Goal: Transaction & Acquisition: Purchase product/service

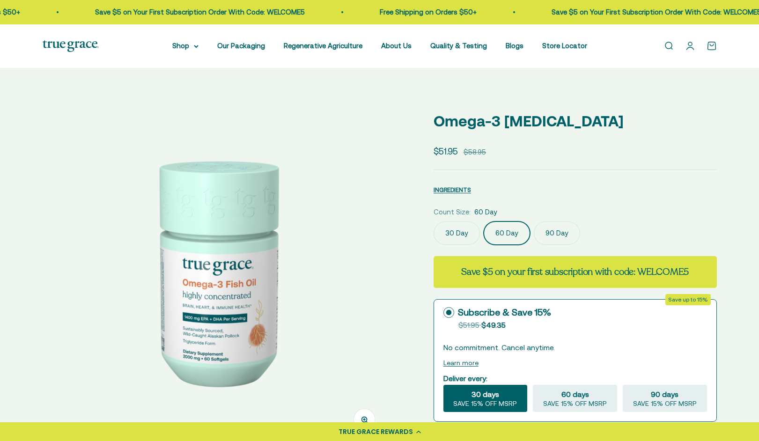
select select "3"
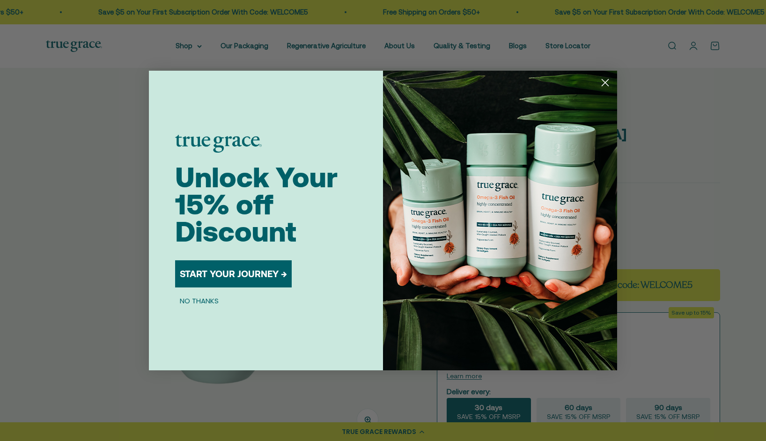
click at [249, 283] on button "START YOUR JOURNEY →" at bounding box center [233, 273] width 117 height 27
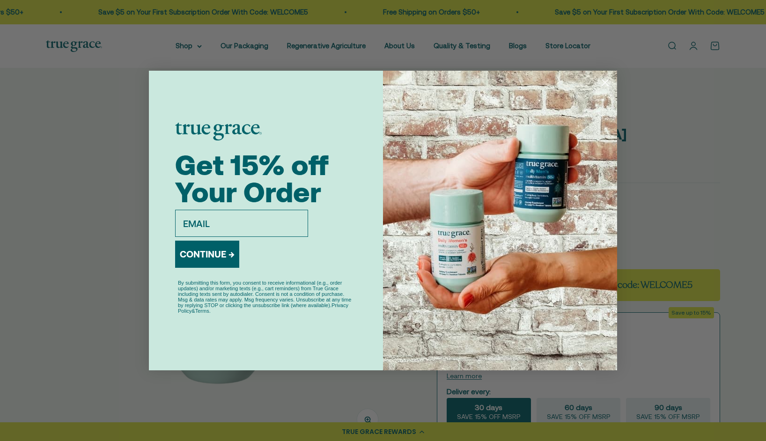
type input "[EMAIL_ADDRESS][DOMAIN_NAME]"
click at [215, 258] on button "CONTINUE →" at bounding box center [207, 254] width 64 height 27
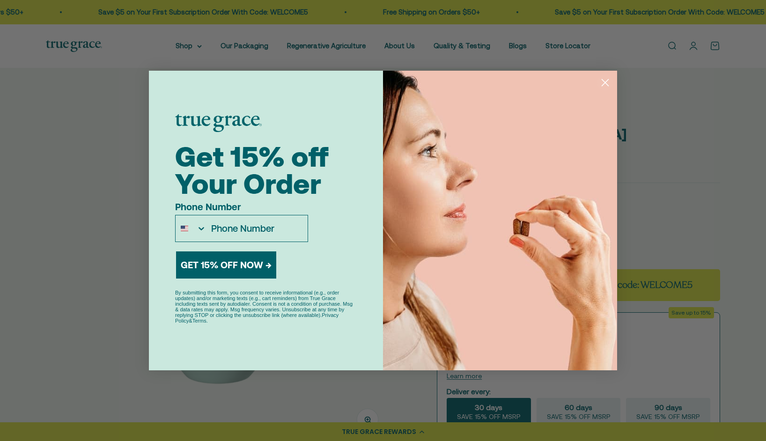
click at [280, 232] on input "Phone Number" at bounding box center [257, 228] width 101 height 26
type input "[PHONE_NUMBER]"
click at [248, 268] on button "GET 15% OFF NOW →" at bounding box center [226, 264] width 100 height 27
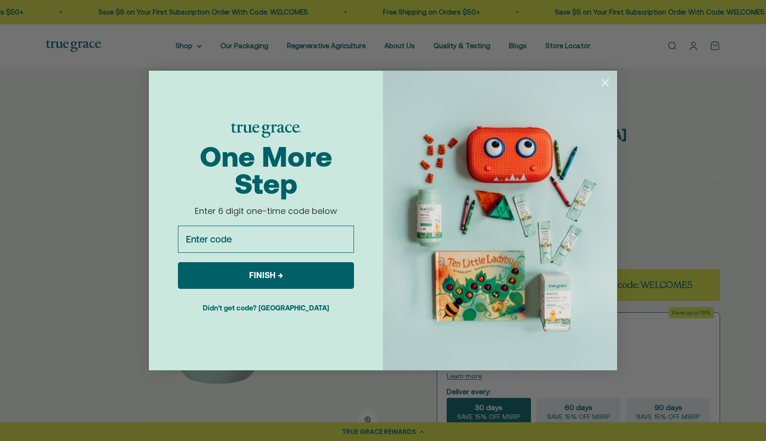
click at [272, 310] on button "Didn't get code? [GEOGRAPHIC_DATA]" at bounding box center [266, 307] width 176 height 23
click at [288, 310] on button "Didn't get code? [GEOGRAPHIC_DATA]" at bounding box center [266, 307] width 176 height 23
click at [288, 309] on button "Didn't get code? [GEOGRAPHIC_DATA]" at bounding box center [266, 307] width 176 height 23
click at [288, 308] on button "Didn't get code? [GEOGRAPHIC_DATA]" at bounding box center [266, 307] width 176 height 23
click at [266, 308] on button "Didn't get code? [GEOGRAPHIC_DATA]" at bounding box center [266, 307] width 176 height 23
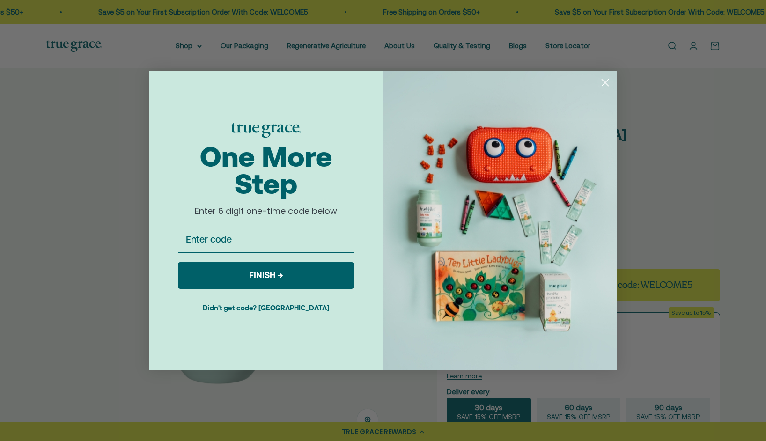
click at [266, 307] on button "Didn't get code? [GEOGRAPHIC_DATA]" at bounding box center [266, 307] width 176 height 23
click at [288, 307] on button "Didn't get code? [GEOGRAPHIC_DATA]" at bounding box center [266, 307] width 176 height 23
click at [287, 306] on button "Didn't get code? [GEOGRAPHIC_DATA]" at bounding box center [266, 307] width 176 height 23
click at [272, 277] on button "FINISH →" at bounding box center [266, 275] width 176 height 27
click at [273, 312] on button "Didn't get code? [GEOGRAPHIC_DATA]" at bounding box center [266, 307] width 176 height 23
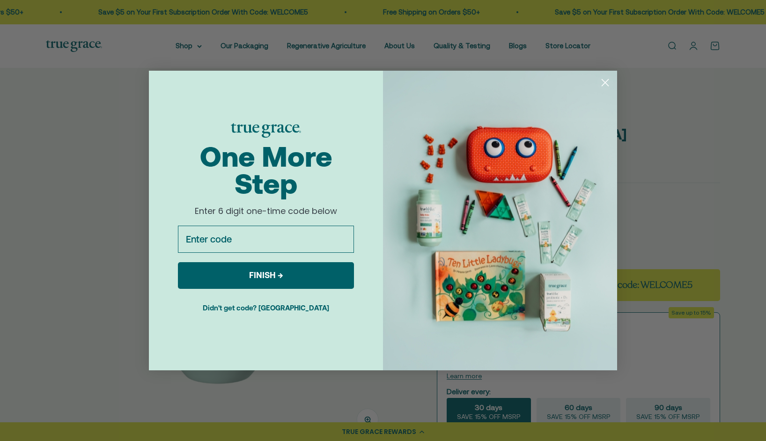
click at [273, 310] on button "Didn't get code? [GEOGRAPHIC_DATA]" at bounding box center [266, 307] width 176 height 23
click at [605, 81] on circle "Close dialog" at bounding box center [605, 82] width 15 height 15
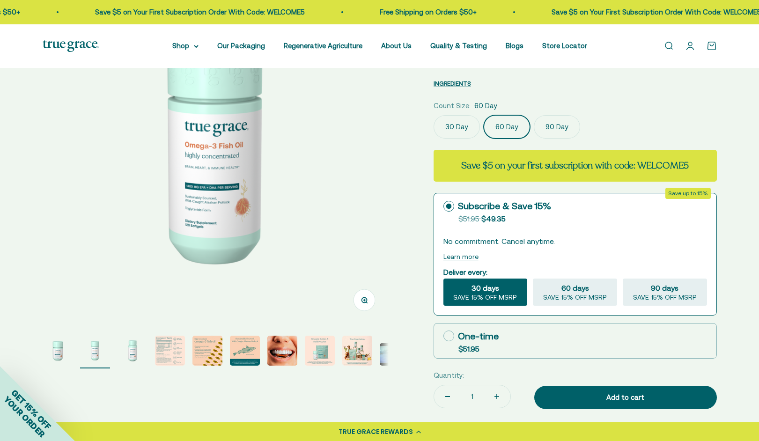
scroll to position [121, 0]
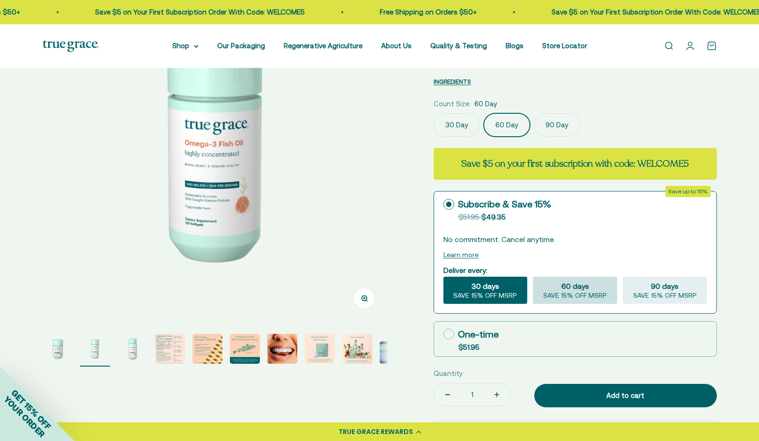
click at [563, 286] on span "60 days" at bounding box center [575, 285] width 28 height 11
click at [533, 277] on input "60 days SAVE 15% OFF MSRP" at bounding box center [532, 276] width 0 height 0
radio input "true"
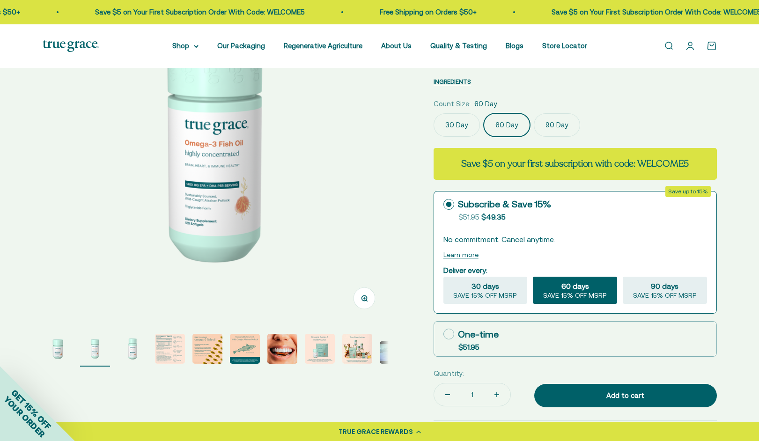
click at [447, 203] on circle at bounding box center [449, 205] width 6 height 6
click at [443, 204] on input "Subscribe & Save 15% Original price strikethrough: $51.95 , Discounted price: $…" at bounding box center [443, 204] width 0 height 0
click at [602, 214] on label "Subscribe & Save 15% Original price strikethrough: $51.95 , Discounted price: $…" at bounding box center [575, 209] width 282 height 35
click at [443, 205] on input "Subscribe & Save 15% Original price strikethrough: $51.95 , Discounted price: $…" at bounding box center [443, 204] width 0 height 0
click at [509, 266] on fieldset "Deliver every: 30 days SAVE 15% OFF MSRP 60 days SAVE 15% OFF MSRP 90 days SAVE…" at bounding box center [575, 284] width 264 height 40
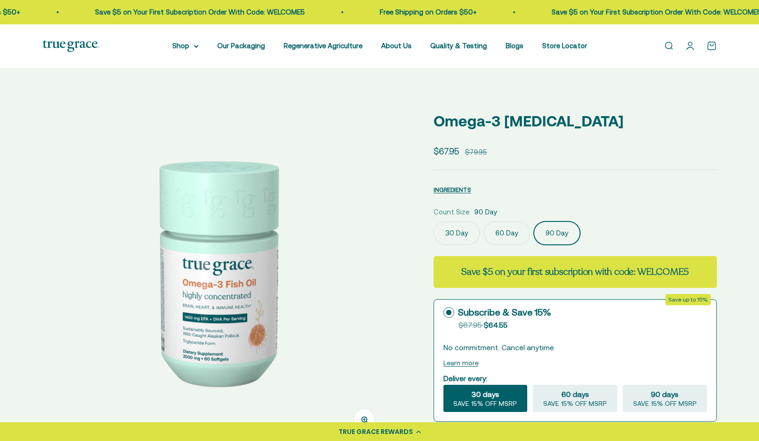
select select "3"
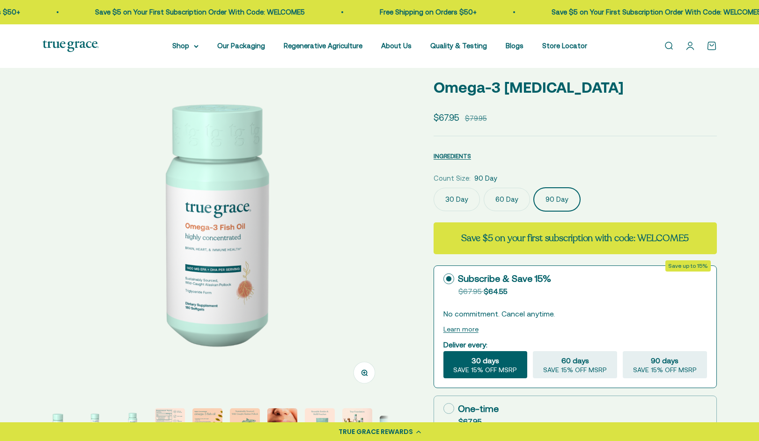
scroll to position [49, 0]
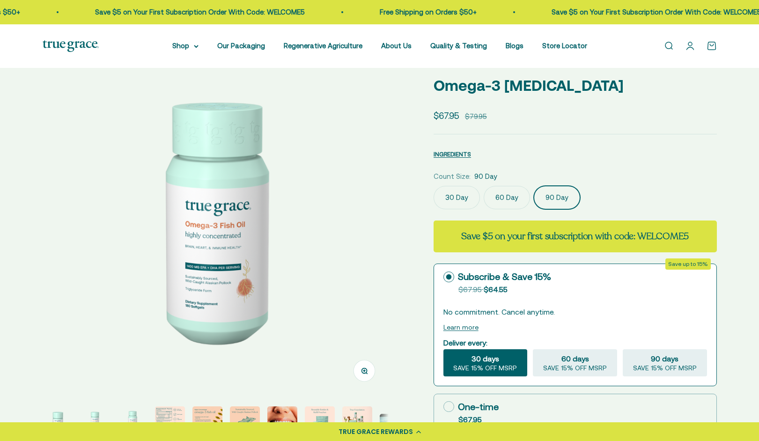
click at [446, 278] on icon at bounding box center [448, 277] width 11 height 11
click at [443, 277] on input "Subscribe & Save 15% Original price strikethrough: $67.95 , Discounted price: $…" at bounding box center [443, 277] width 0 height 0
click at [449, 276] on circle at bounding box center [449, 277] width 6 height 6
click at [443, 277] on input "Subscribe & Save 15% Original price strikethrough: $67.95 , Discounted price: $…" at bounding box center [443, 277] width 0 height 0
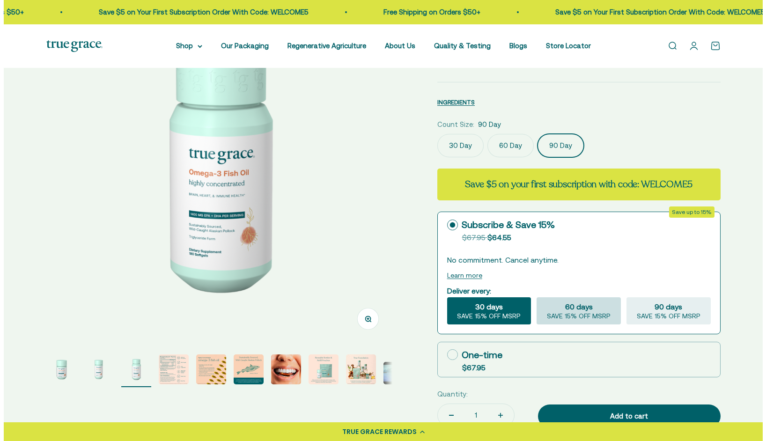
scroll to position [120, 0]
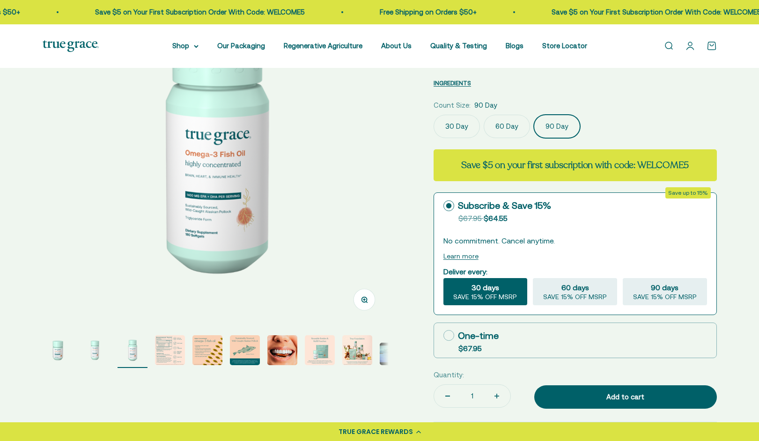
click at [449, 336] on icon at bounding box center [448, 335] width 11 height 11
click at [443, 336] on input "One-time $67.95" at bounding box center [443, 335] width 0 height 0
radio input "true"
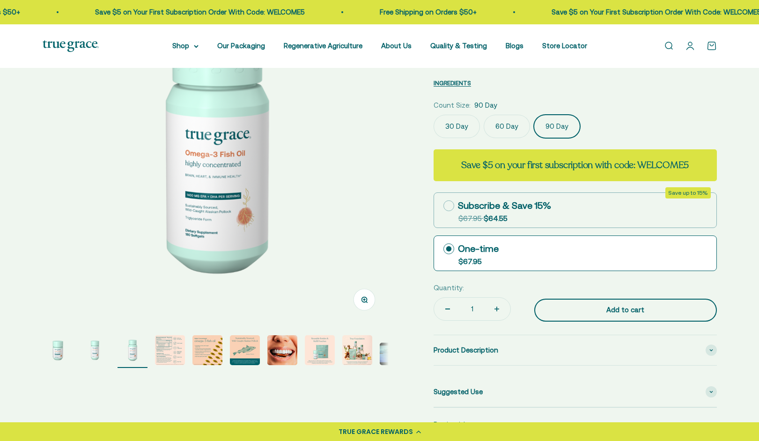
click at [620, 315] on button "Add to cart" at bounding box center [625, 310] width 183 height 23
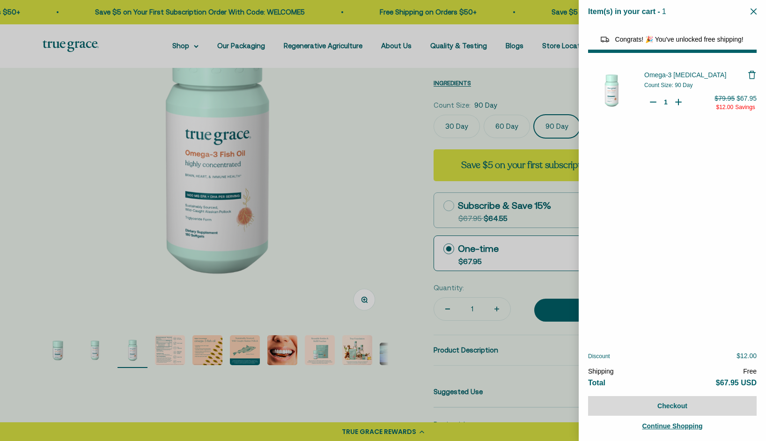
select select "44878154563798"
select select "40058346897600"
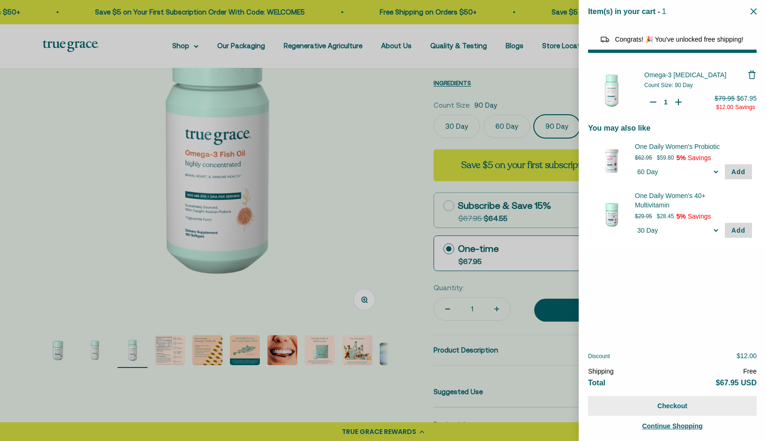
click at [659, 406] on button "Checkout" at bounding box center [672, 406] width 169 height 20
